Goal: Transaction & Acquisition: Purchase product/service

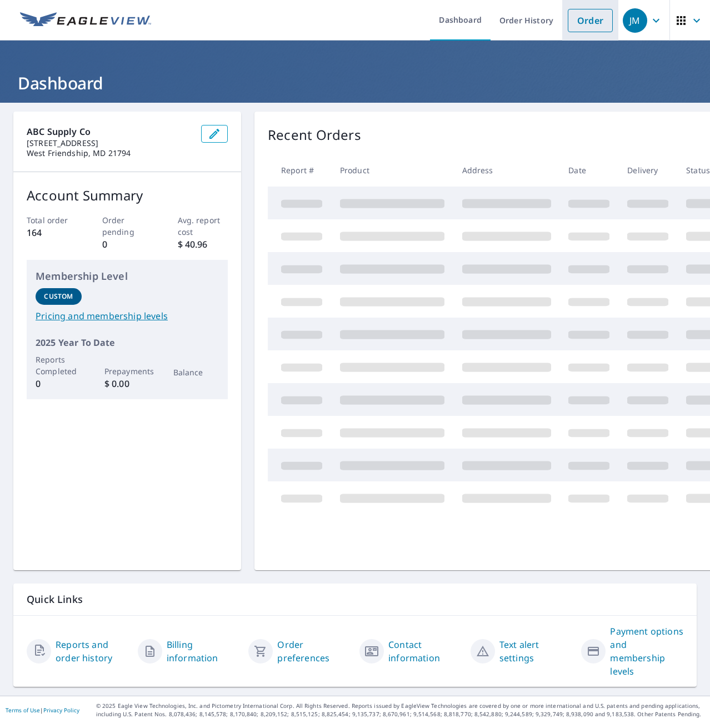
click at [572, 24] on link "Order" at bounding box center [590, 20] width 45 height 23
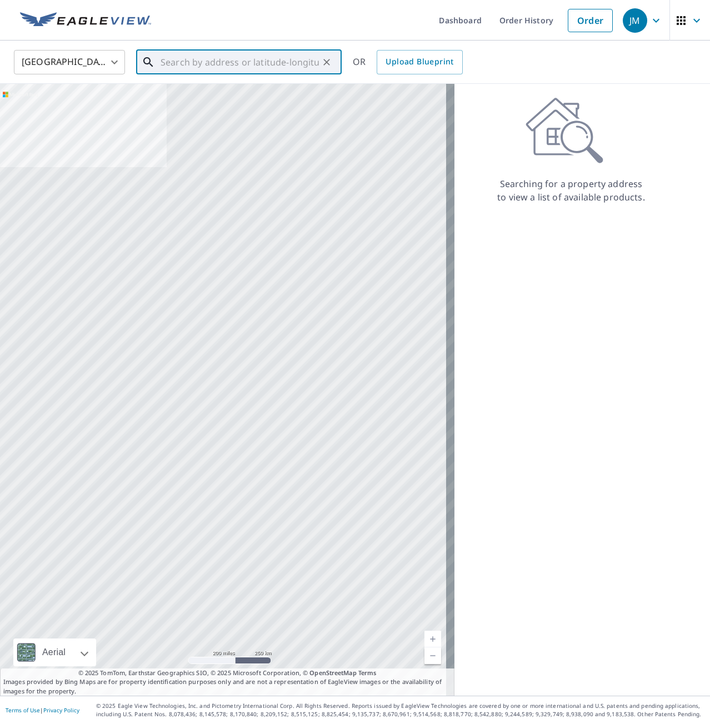
paste input "[STREET_ADDRESS]"
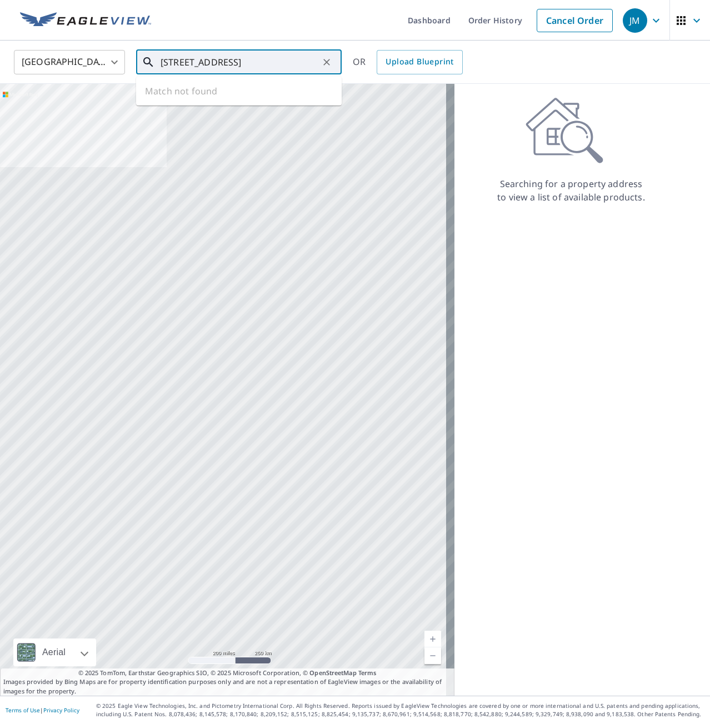
scroll to position [0, 12]
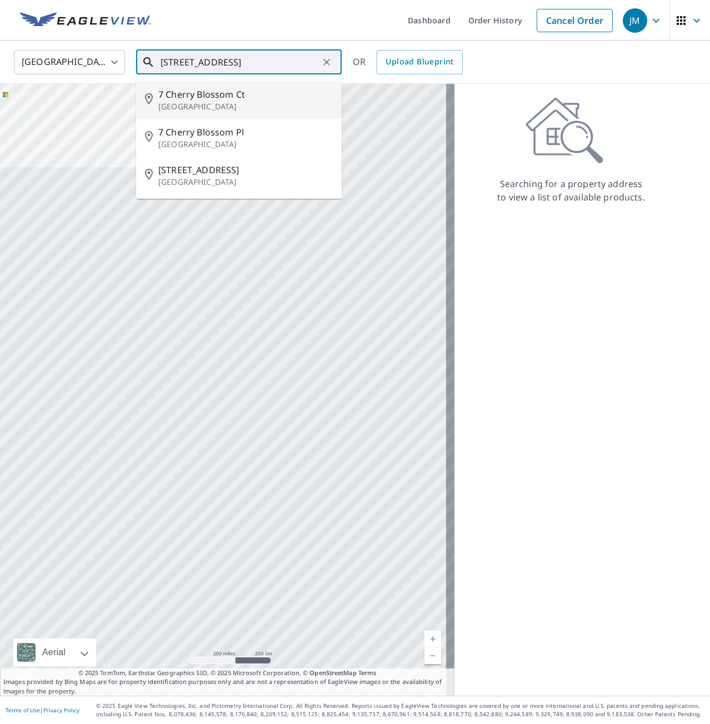
click at [208, 99] on span "7 Cherry Blossom Ct" at bounding box center [245, 94] width 174 height 13
type input "[STREET_ADDRESS]"
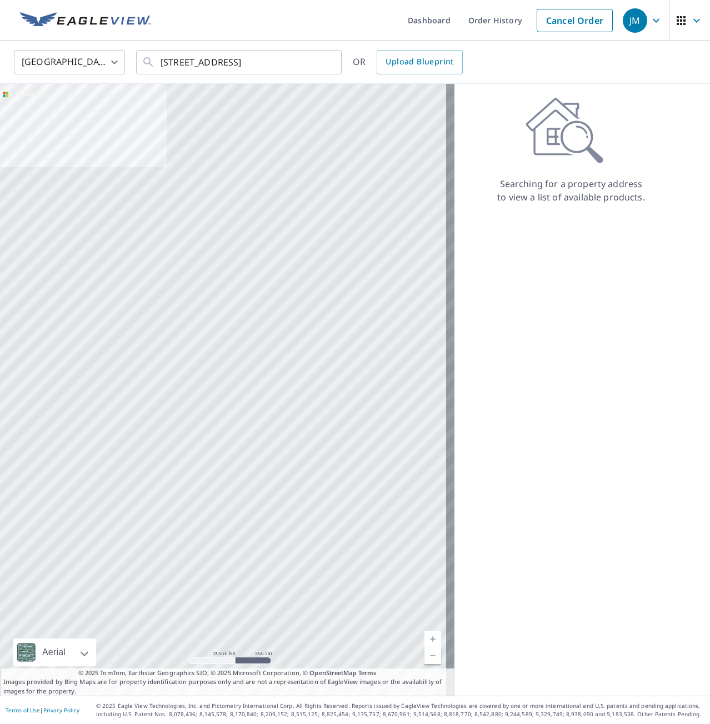
scroll to position [0, 0]
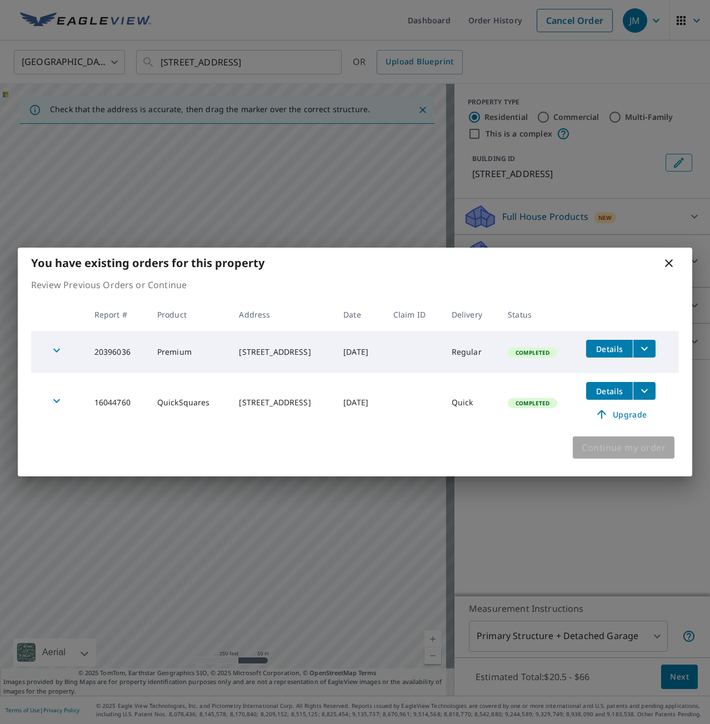
click at [594, 454] on span "Continue my order" at bounding box center [624, 448] width 84 height 16
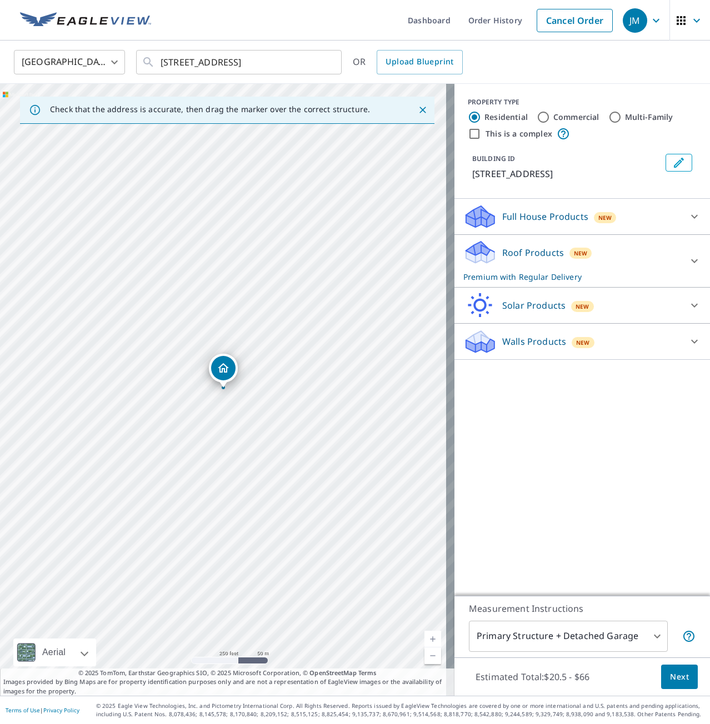
click at [676, 677] on span "Next" at bounding box center [679, 678] width 19 height 14
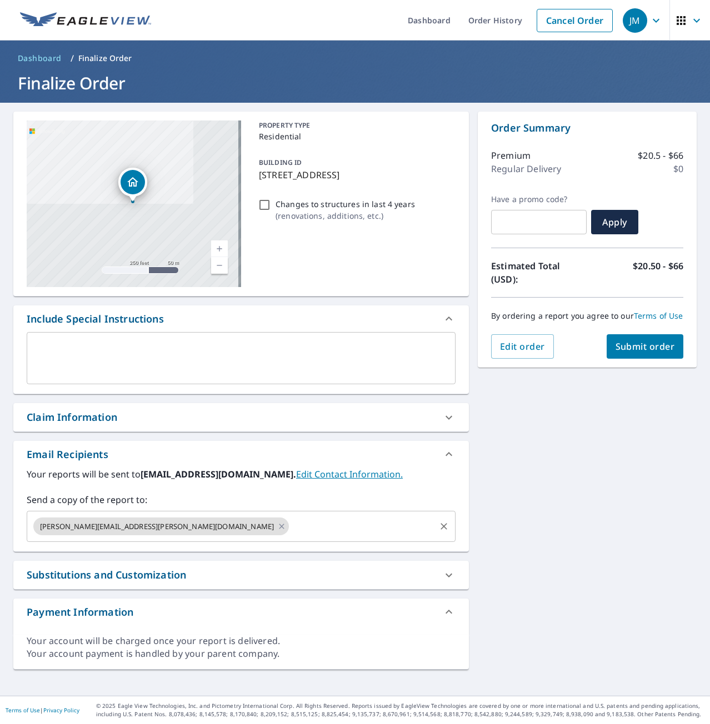
click at [291, 534] on input "text" at bounding box center [362, 526] width 143 height 21
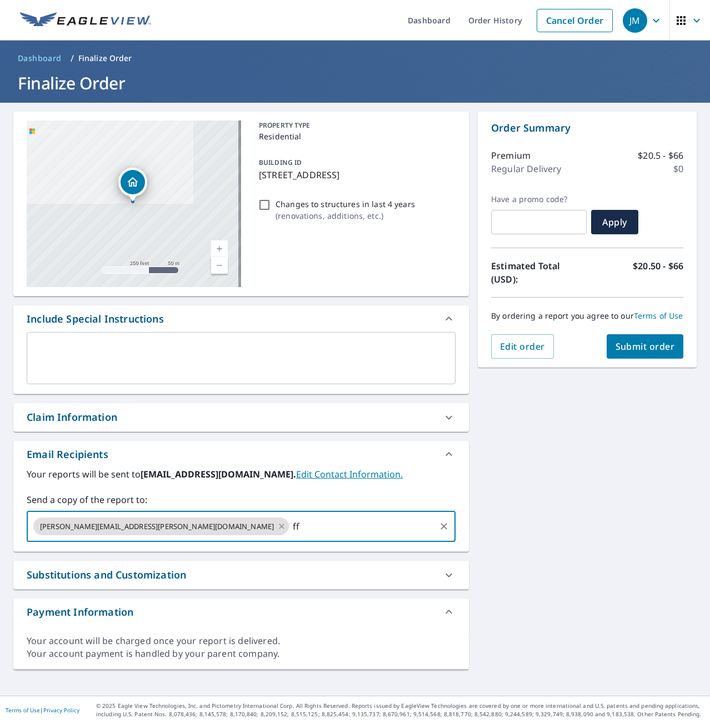
type input "[EMAIL_ADDRESS][DOMAIN_NAME]"
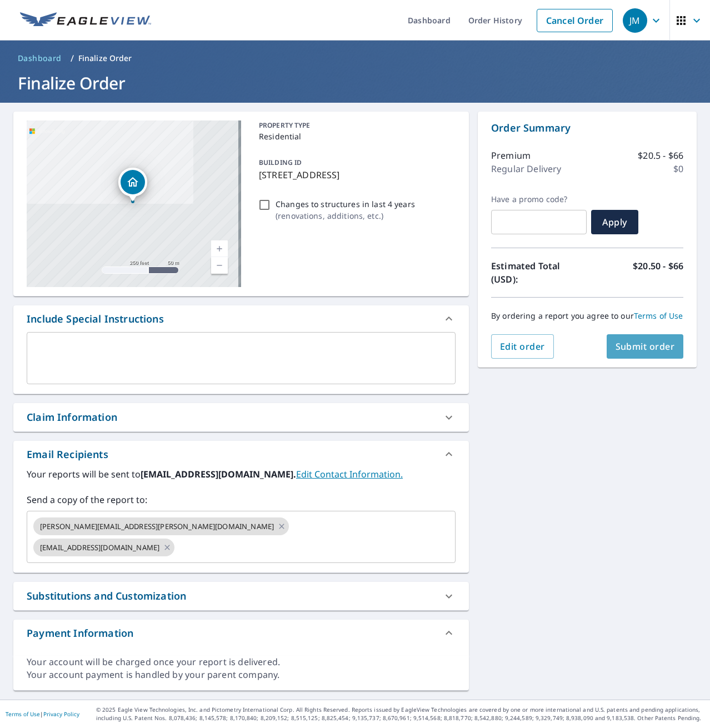
click at [640, 353] on span "Submit order" at bounding box center [645, 347] width 59 height 12
